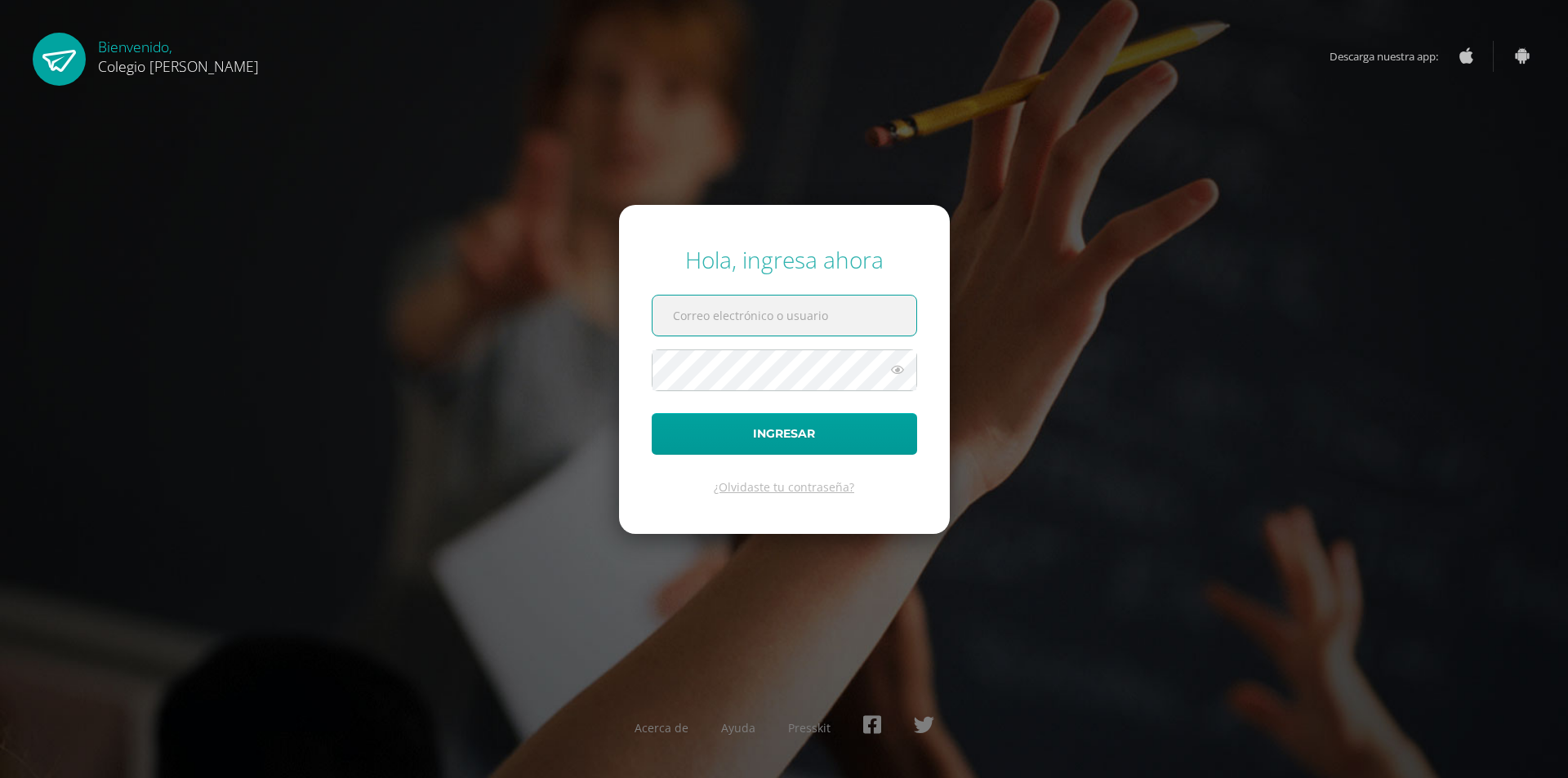
type input "COS00230@osoriosandoval.edu.gt"
click at [897, 376] on icon at bounding box center [897, 369] width 21 height 20
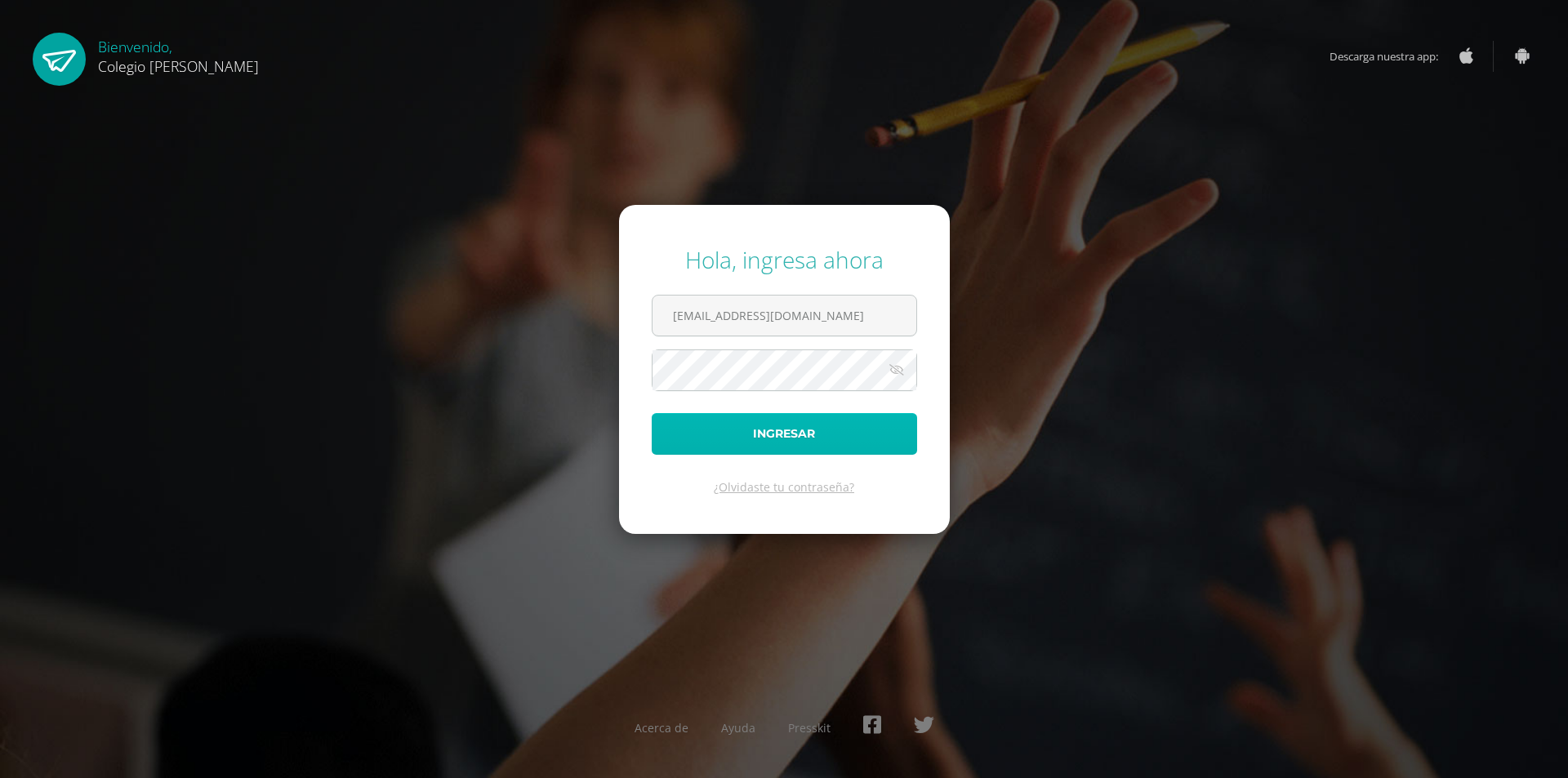
click at [772, 428] on button "Ingresar" at bounding box center [784, 434] width 265 height 42
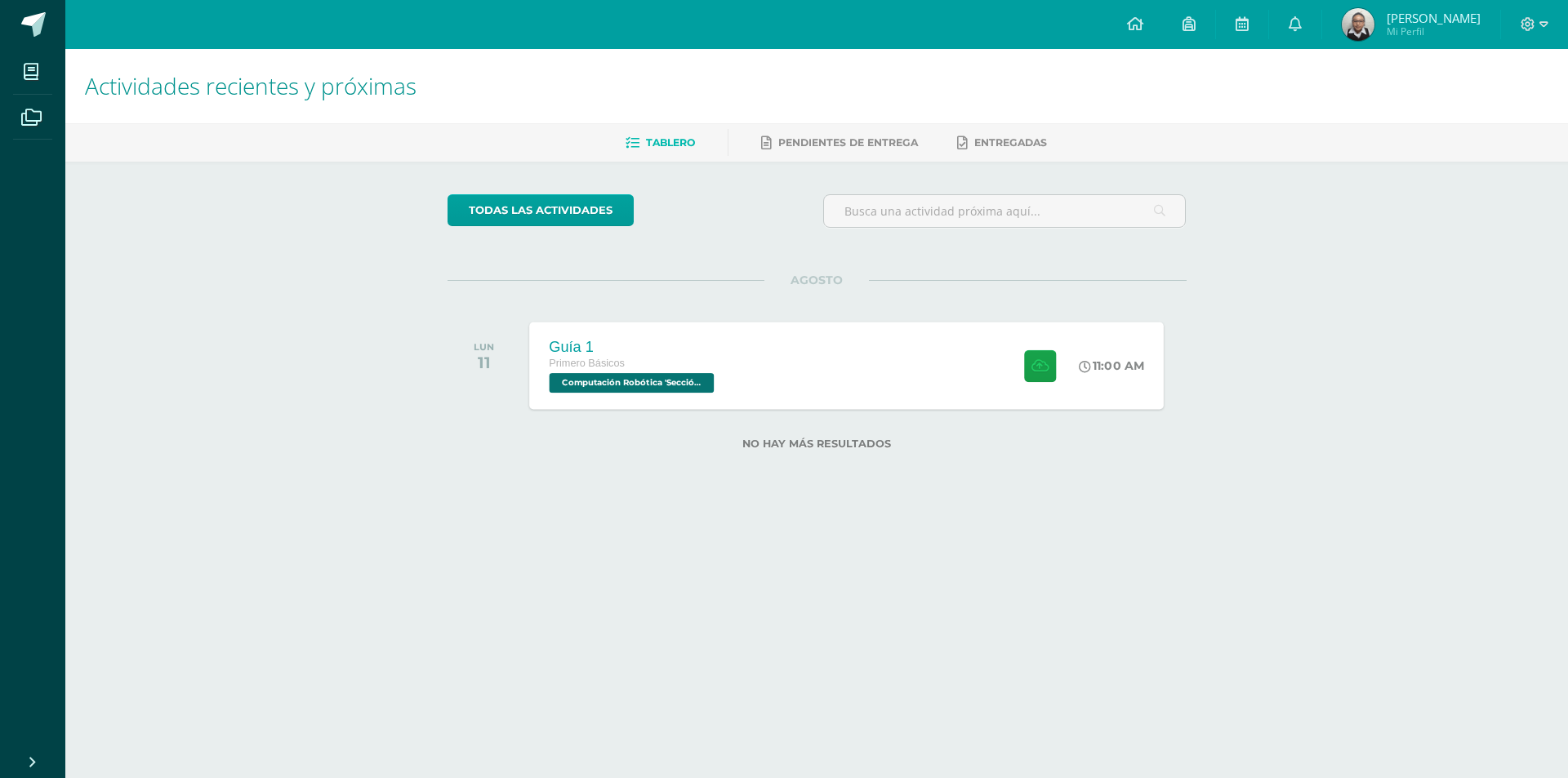
click at [641, 379] on span "Computación Robótica 'Sección Única'" at bounding box center [631, 382] width 165 height 20
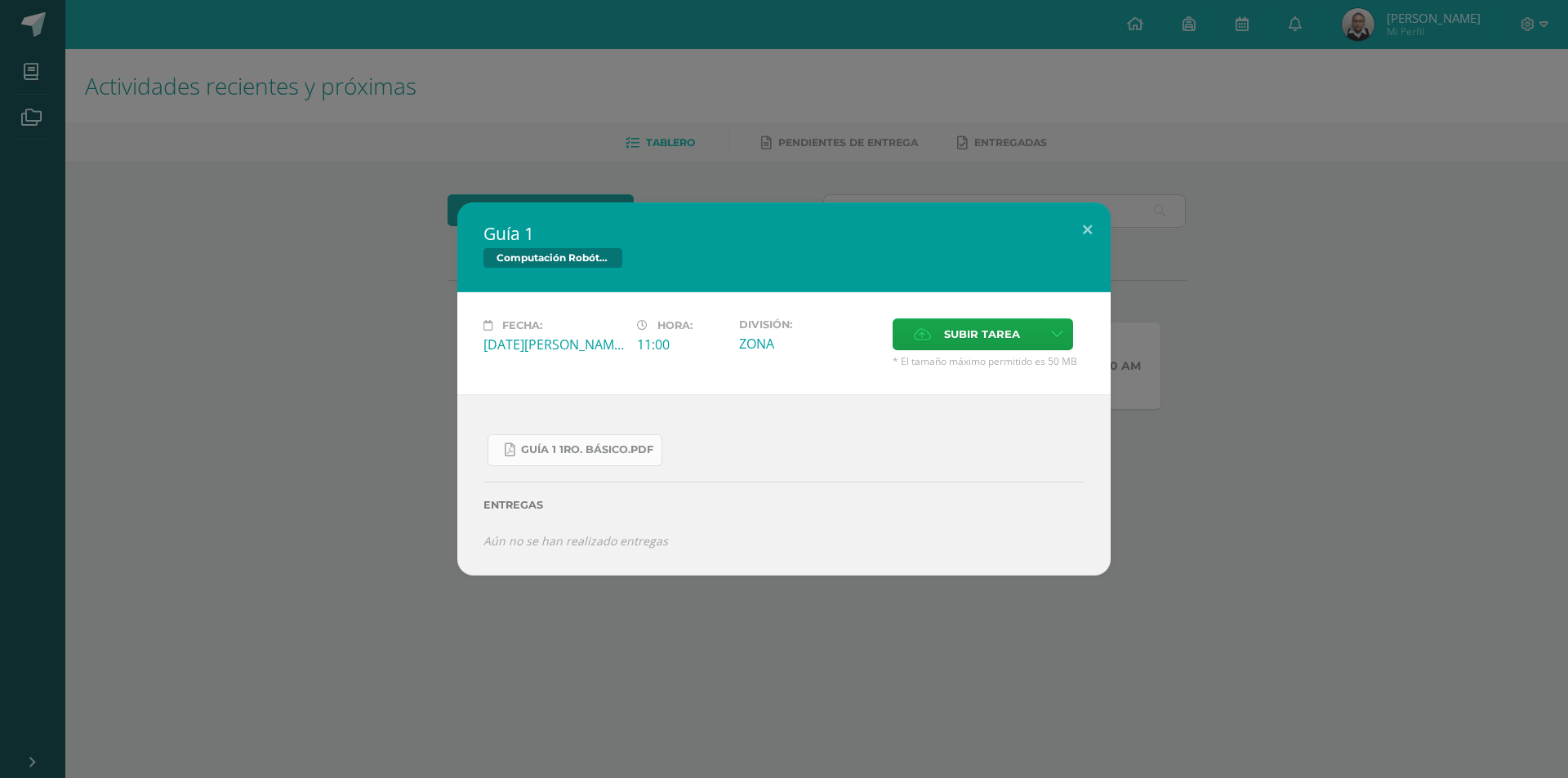
click at [589, 447] on span "Guía 1 1ro. Básico.pdf" at bounding box center [587, 450] width 132 height 13
click at [1095, 223] on button at bounding box center [1088, 231] width 47 height 56
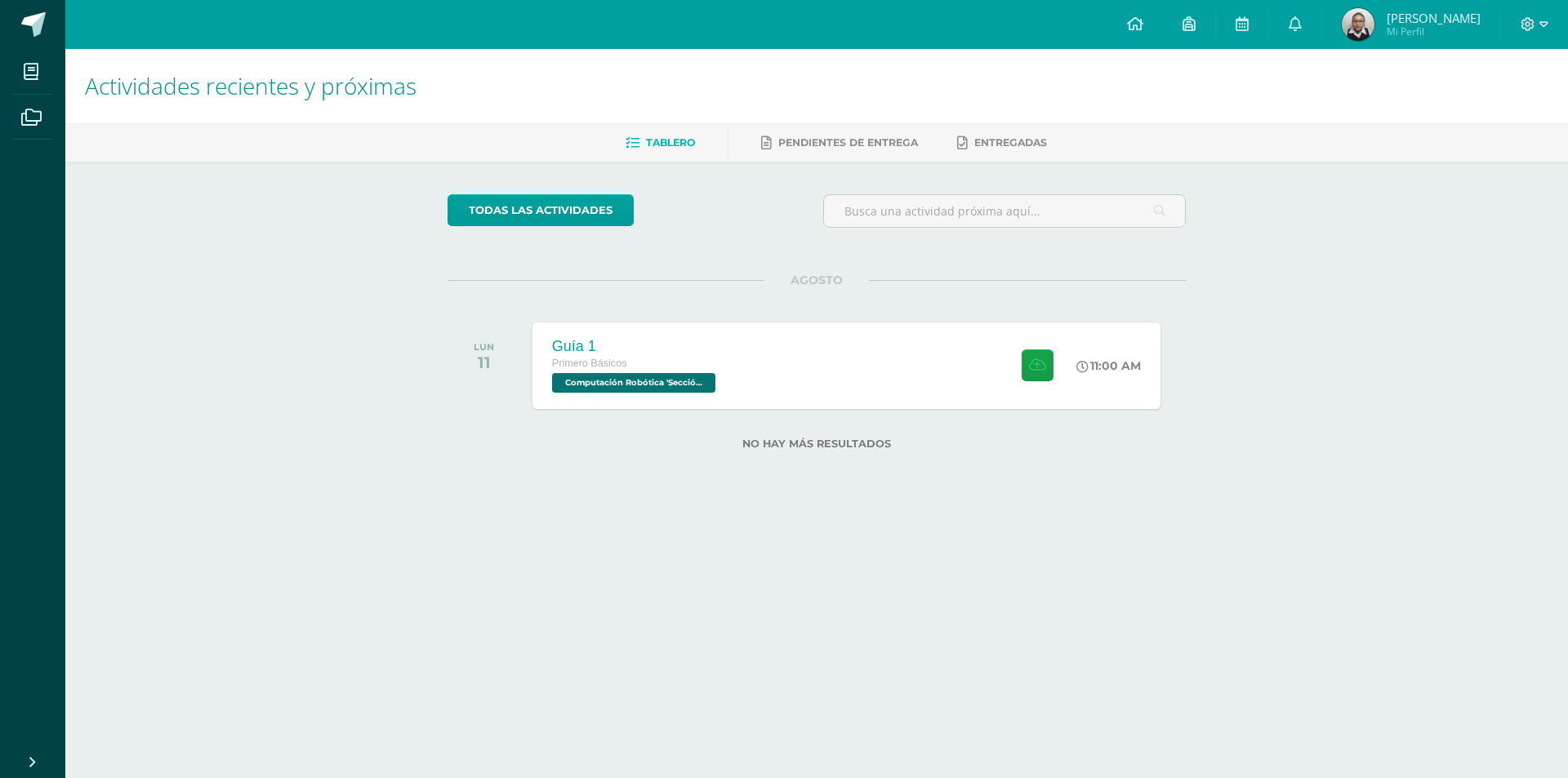
click at [1410, 23] on span "Hilary Marylí Mi Perfil" at bounding box center [1412, 24] width 145 height 33
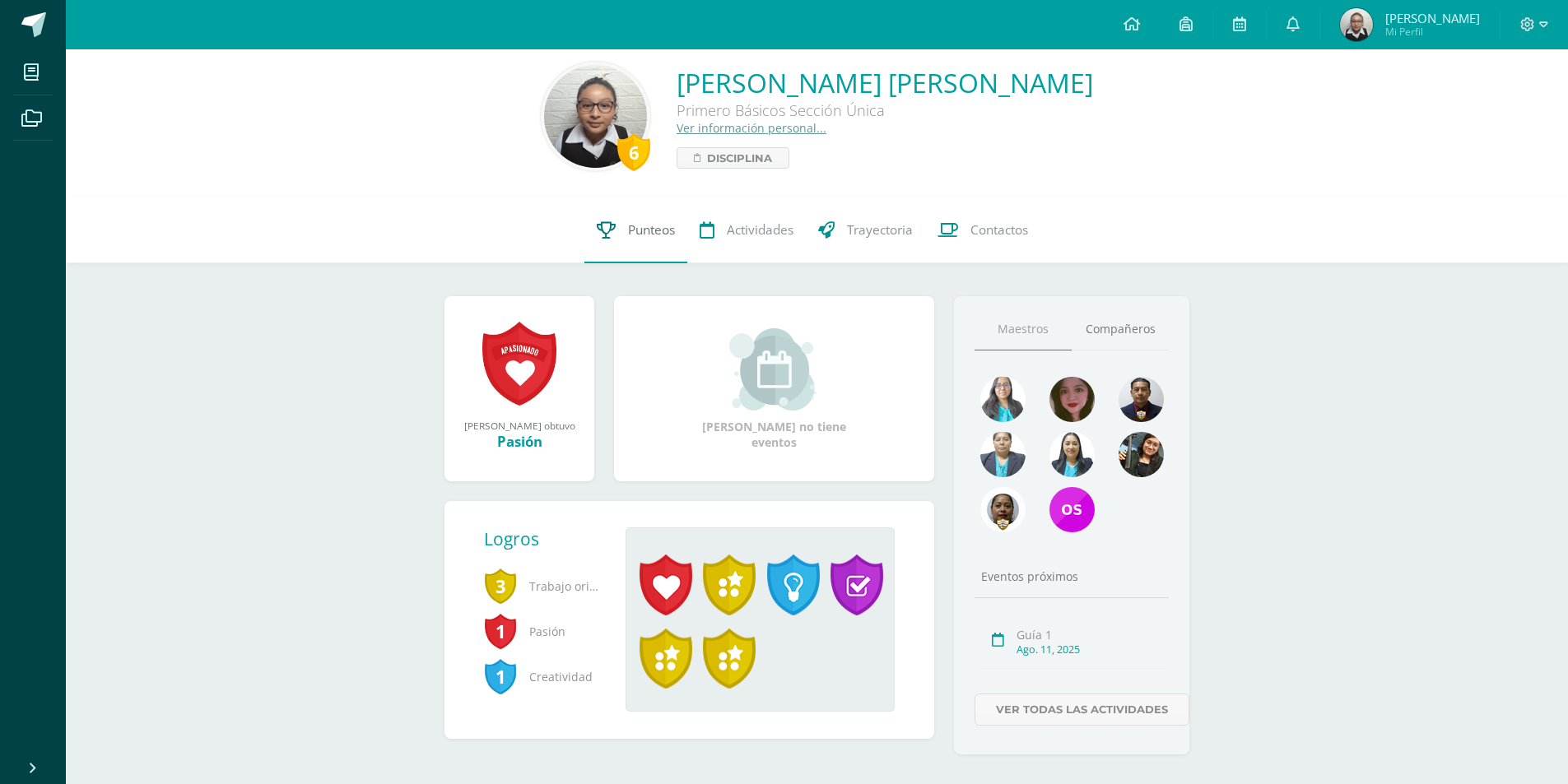
scroll to position [37, 0]
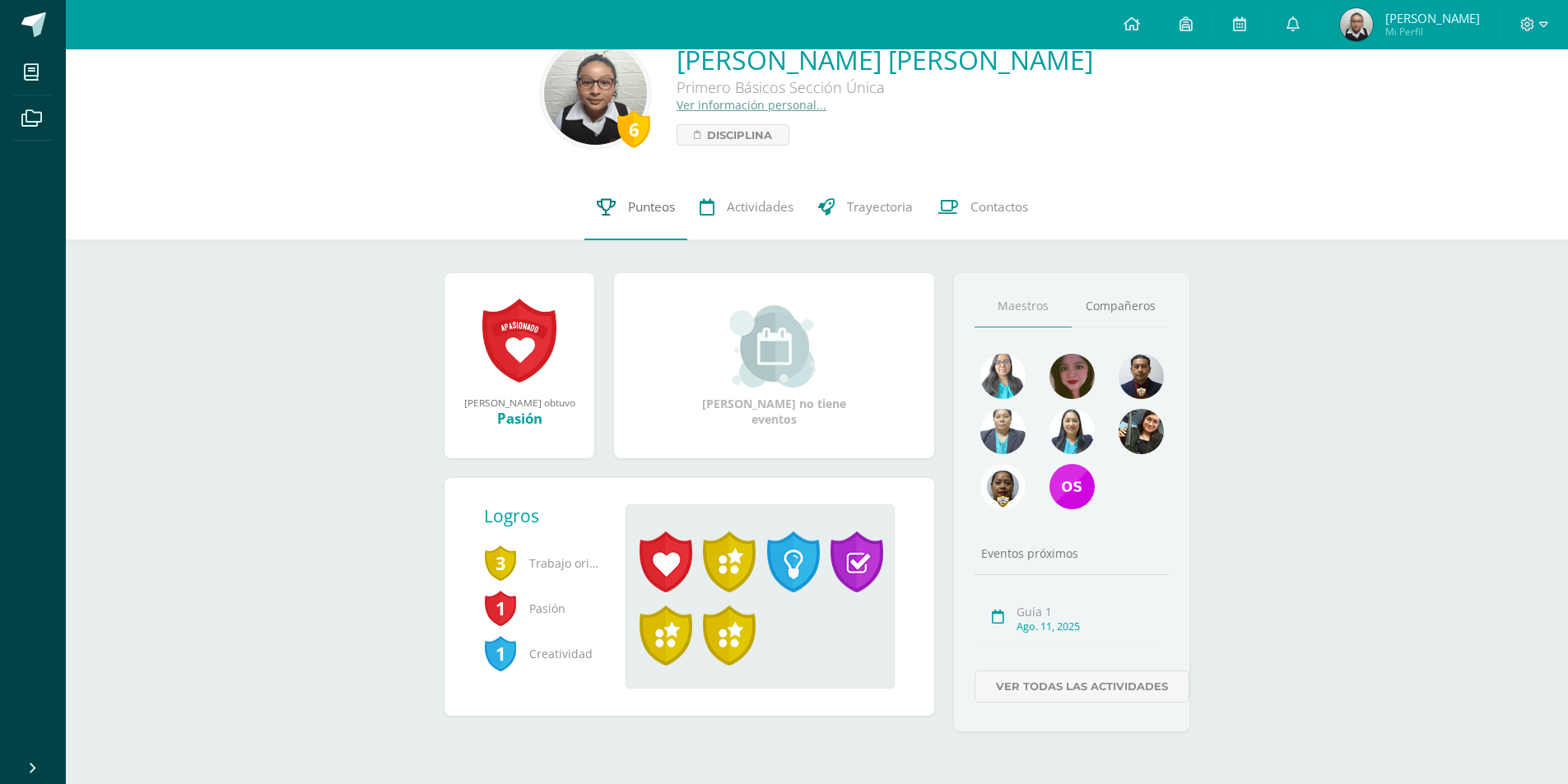
click at [681, 225] on link "Punteos" at bounding box center [636, 207] width 103 height 66
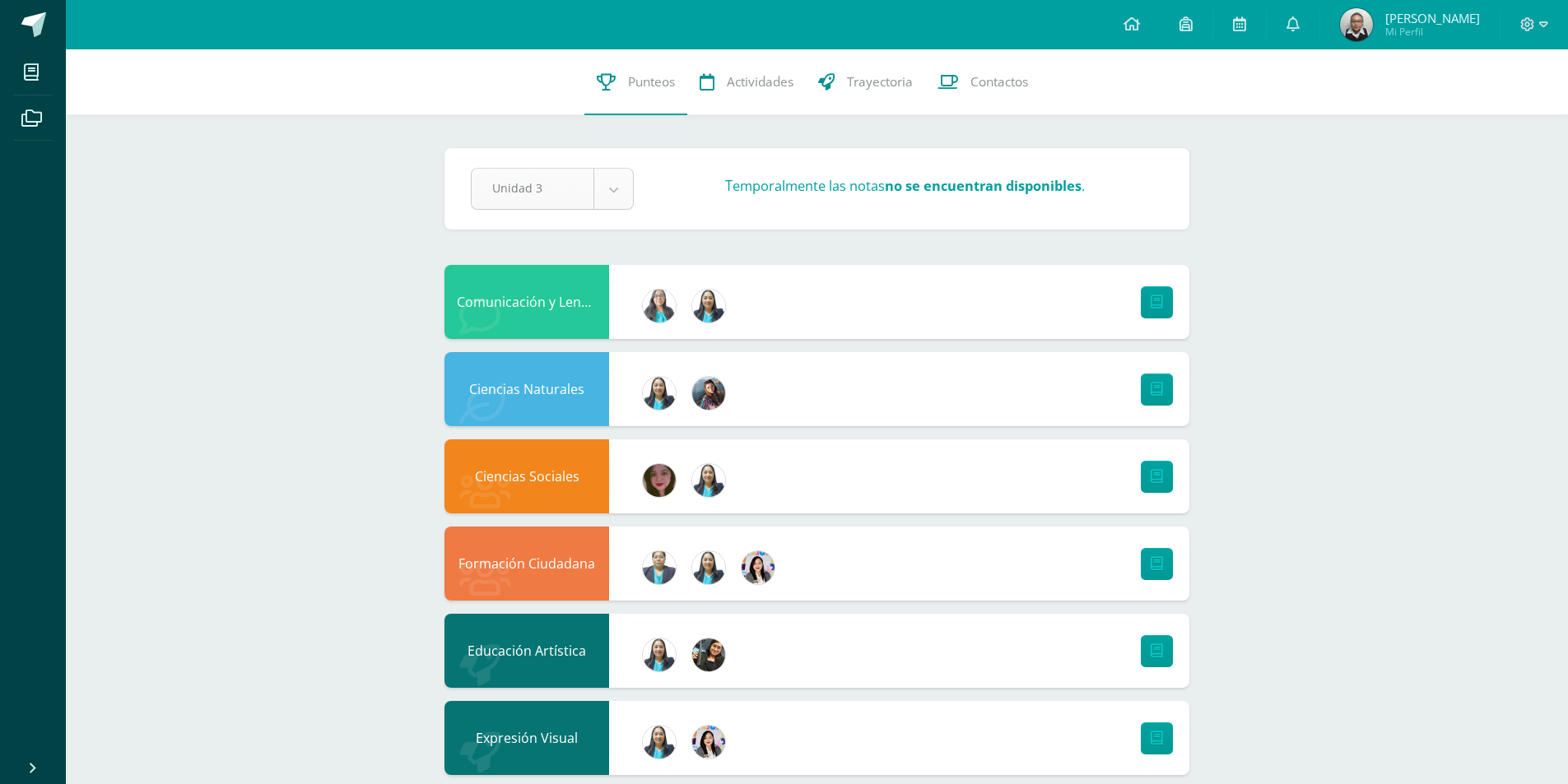
click at [608, 190] on body "Mis cursos Archivos Cerrar panel Ciencias Naturales Primero Básicos "Sección Ún…" at bounding box center [784, 753] width 1568 height 1506
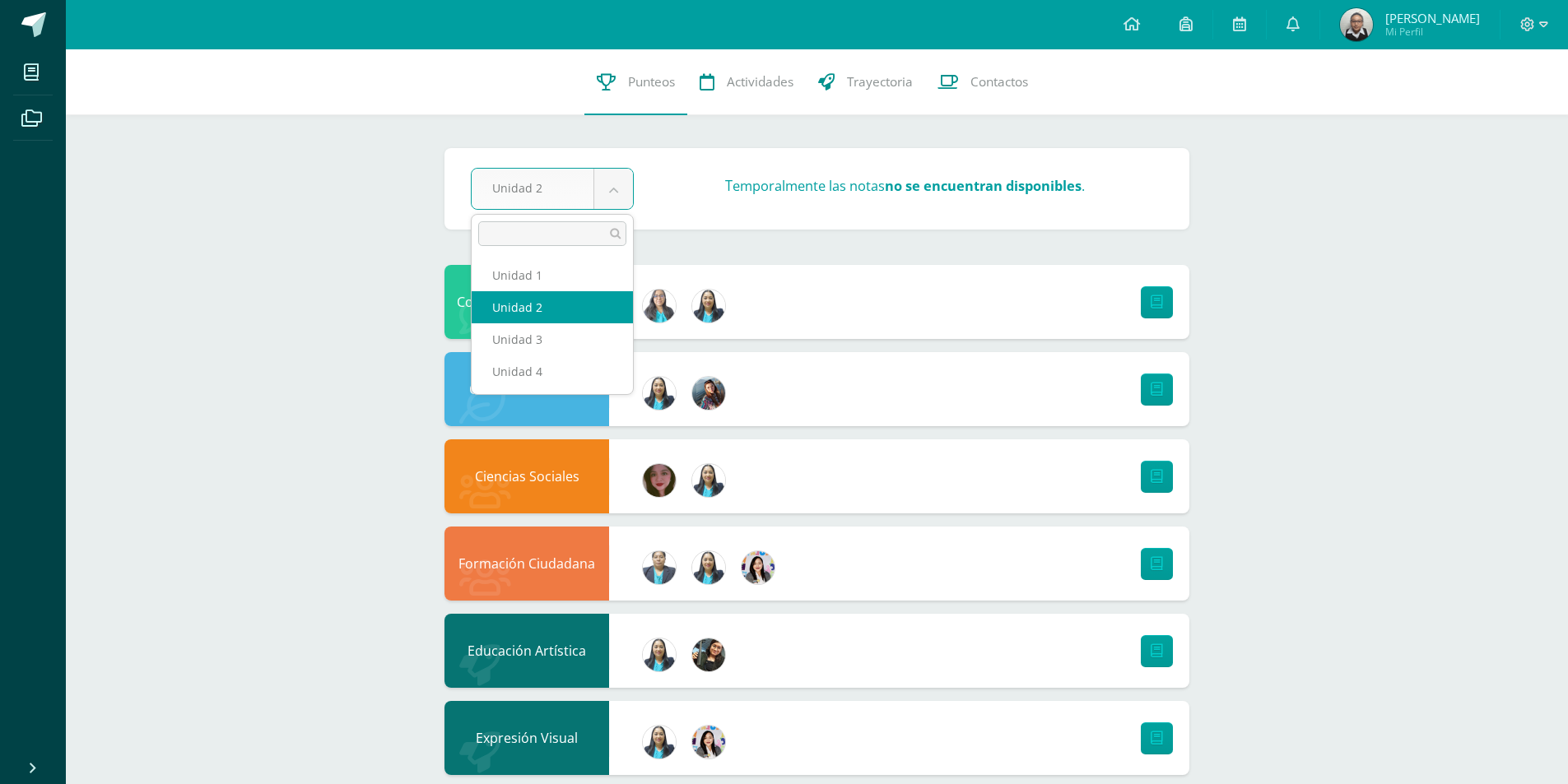
click at [617, 204] on body "Mis cursos Archivos Cerrar panel Ciencias Naturales Primero Básicos "Sección Ún…" at bounding box center [784, 753] width 1568 height 1506
select select "Unidad 1"
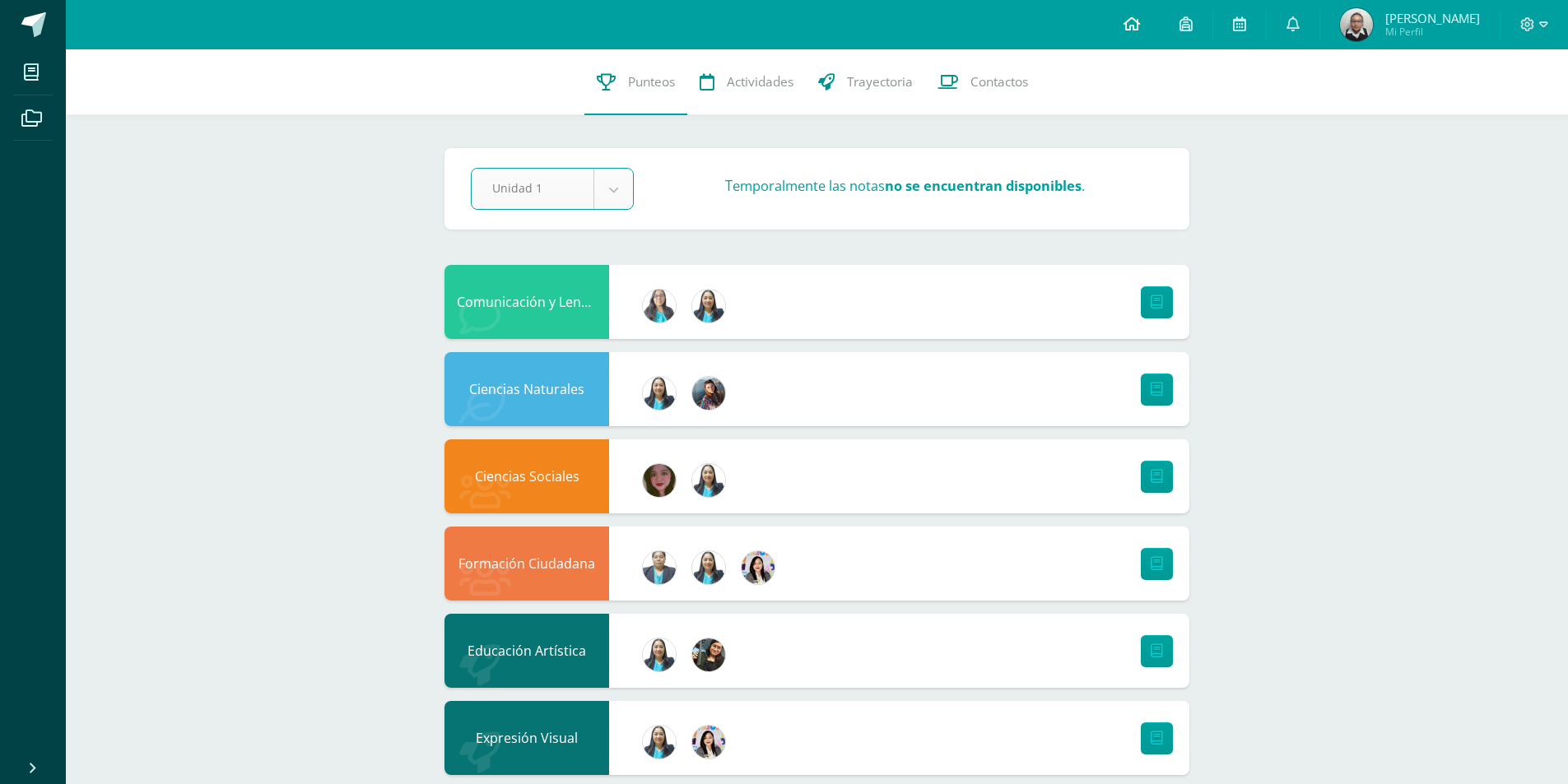
click at [1140, 31] on span at bounding box center [1132, 24] width 17 height 18
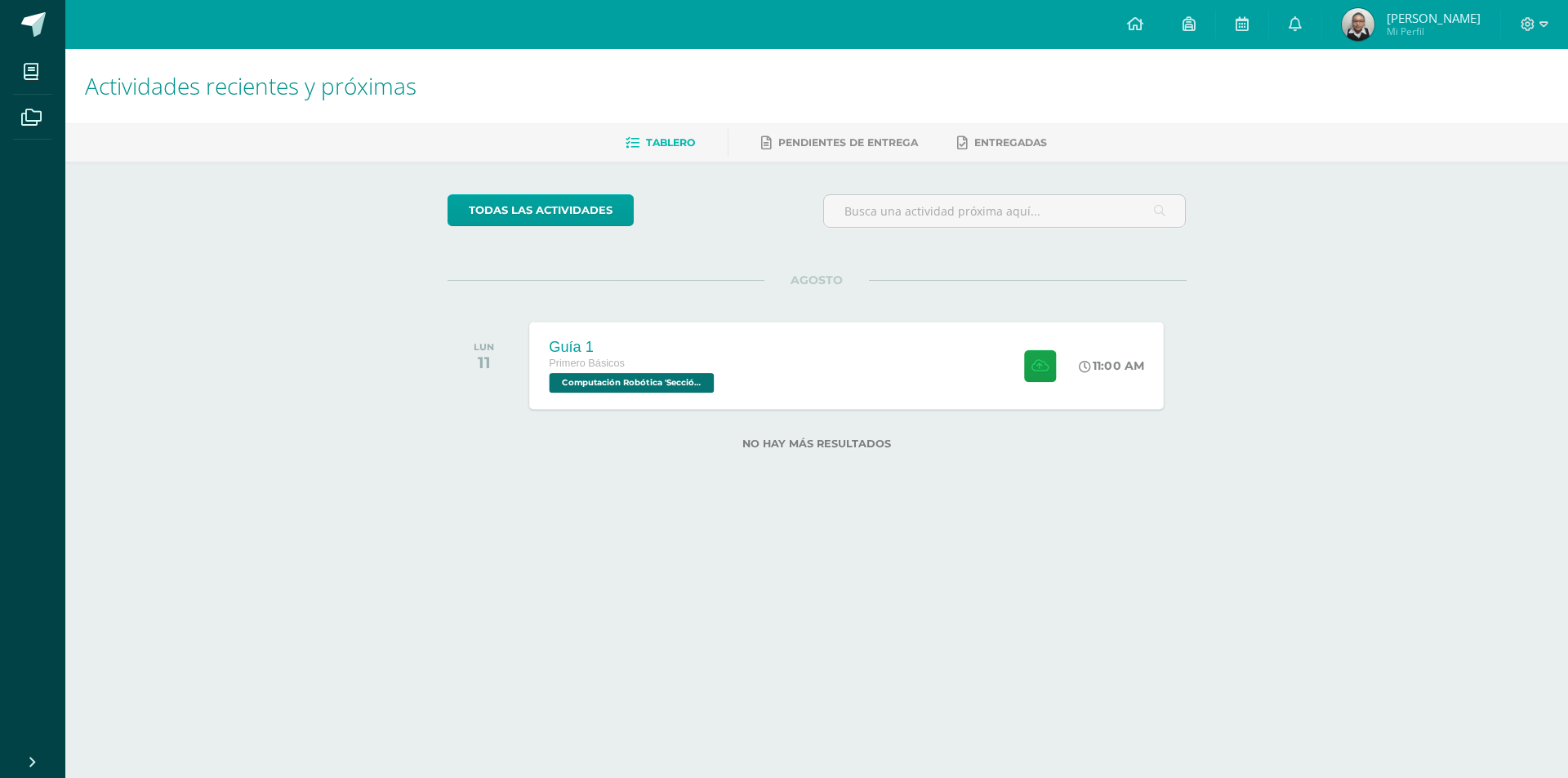
click at [692, 340] on div "Guía 1 Primero Básicos Computación Robótica 'Sección Única'" at bounding box center [634, 366] width 208 height 87
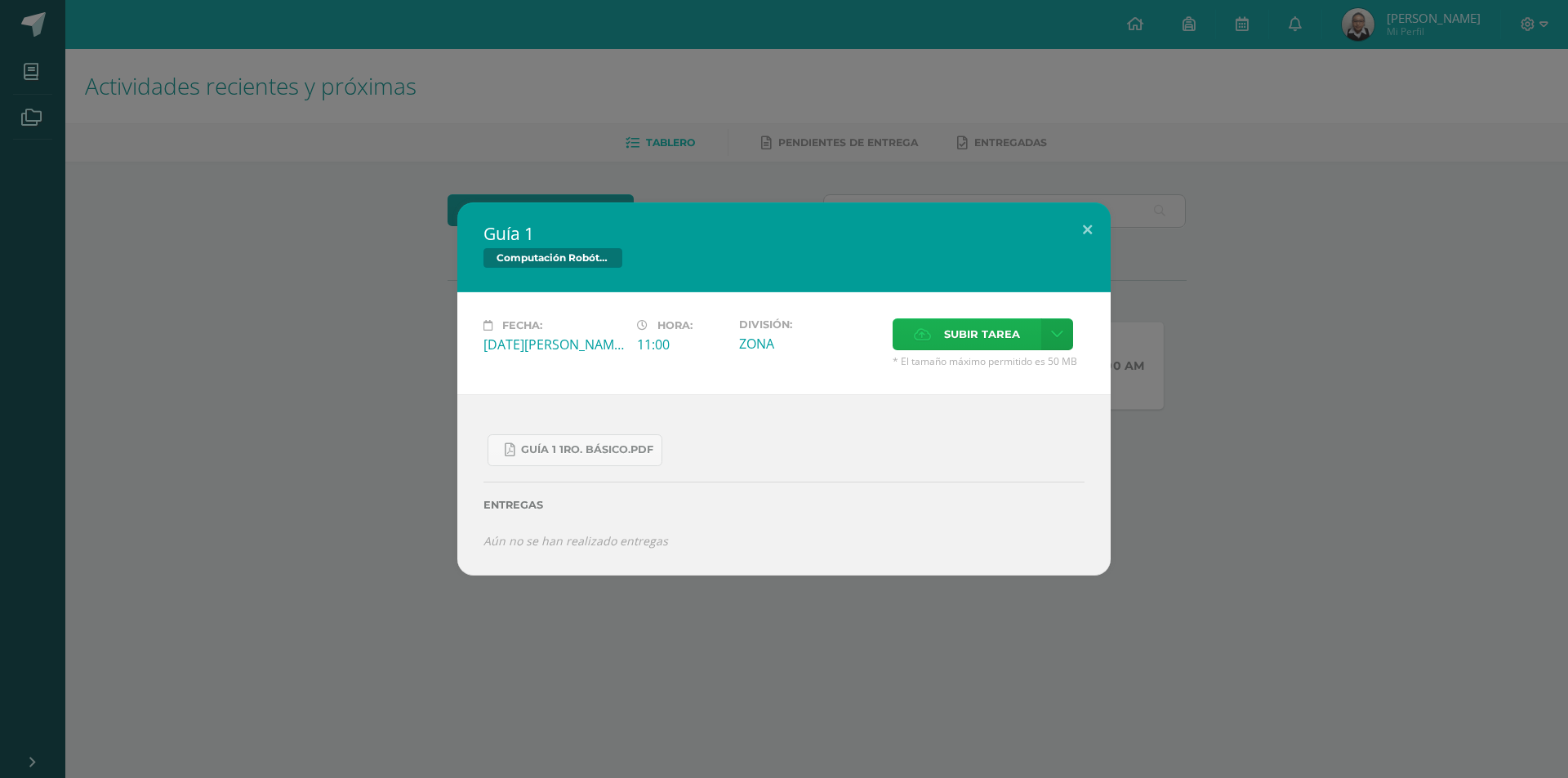
click at [952, 344] on span "Subir tarea" at bounding box center [983, 334] width 76 height 30
click at [0, 0] on input "Subir tarea" at bounding box center [0, 0] width 0 height 0
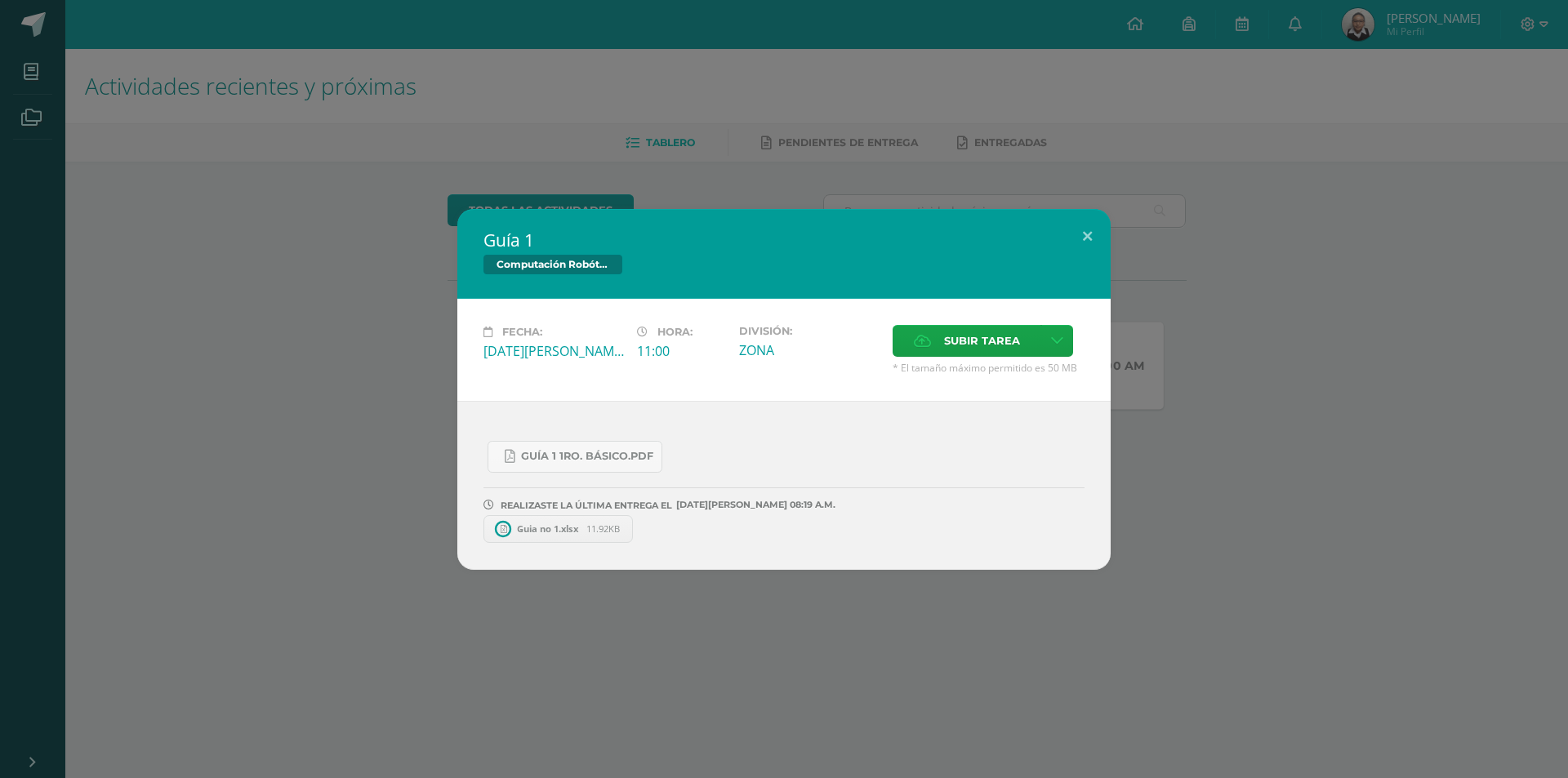
click at [559, 533] on span "Guia no 1.xlsx" at bounding box center [547, 529] width 77 height 12
